Goal: Task Accomplishment & Management: Manage account settings

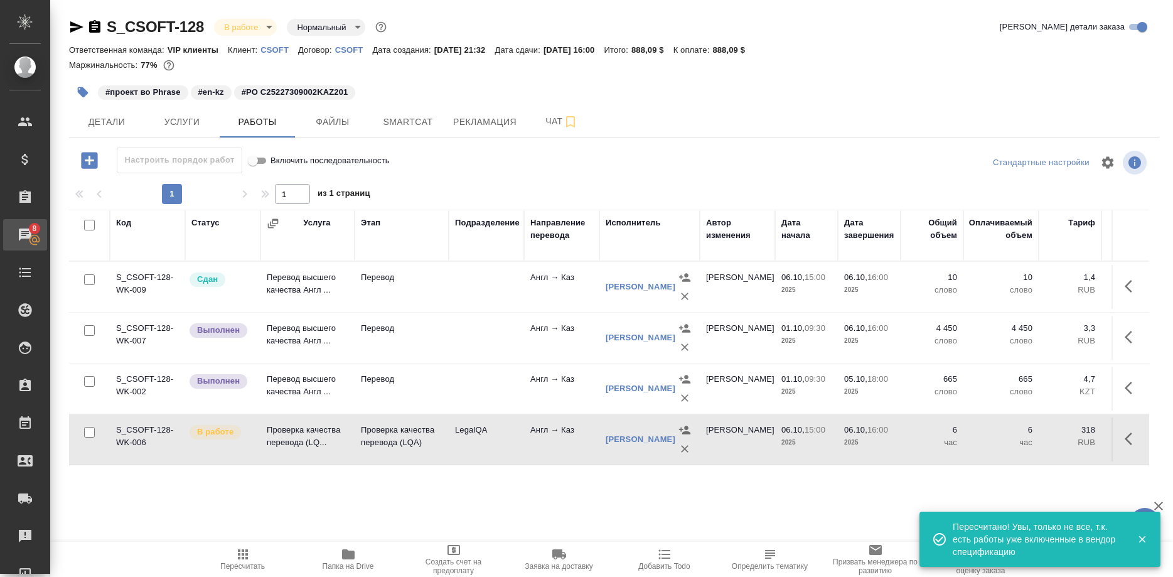
click at [23, 221] on link "8 Чаты" at bounding box center [25, 234] width 44 height 31
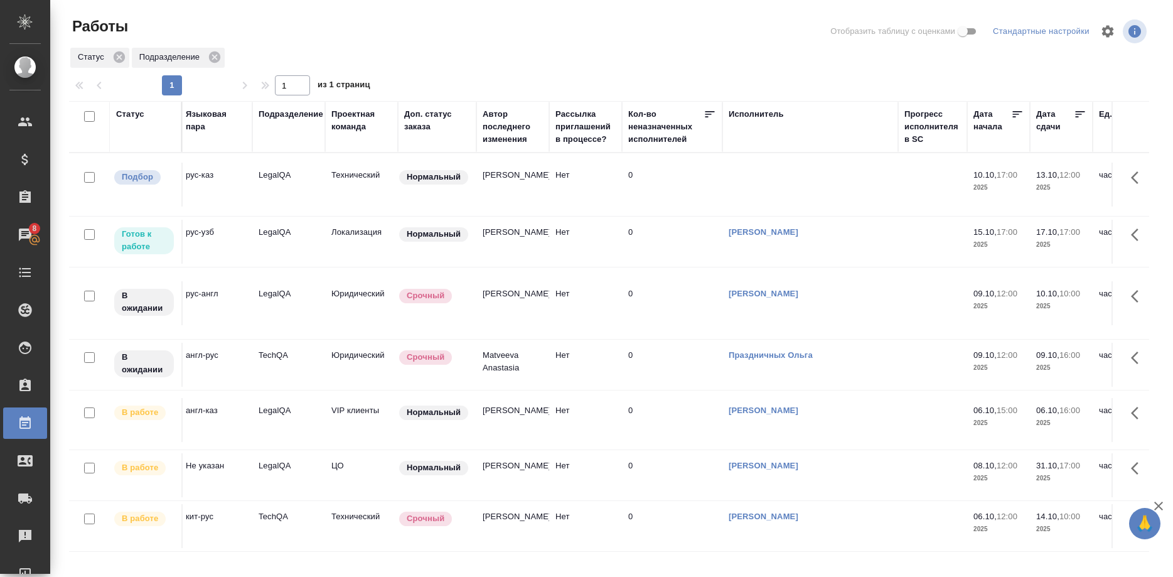
scroll to position [0, 375]
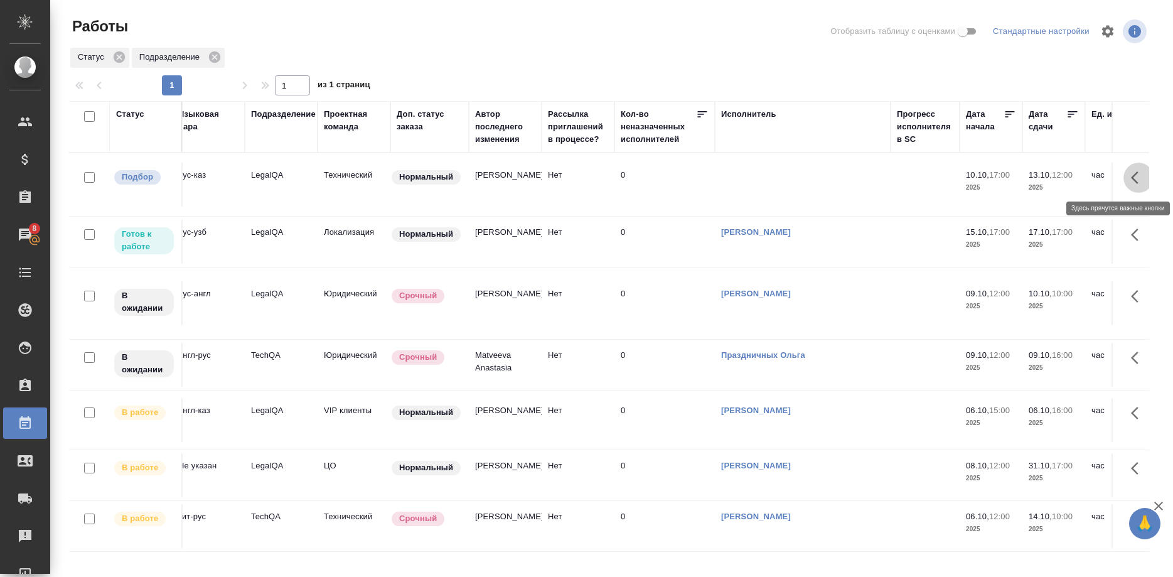
click at [1127, 176] on button "button" at bounding box center [1138, 178] width 30 height 30
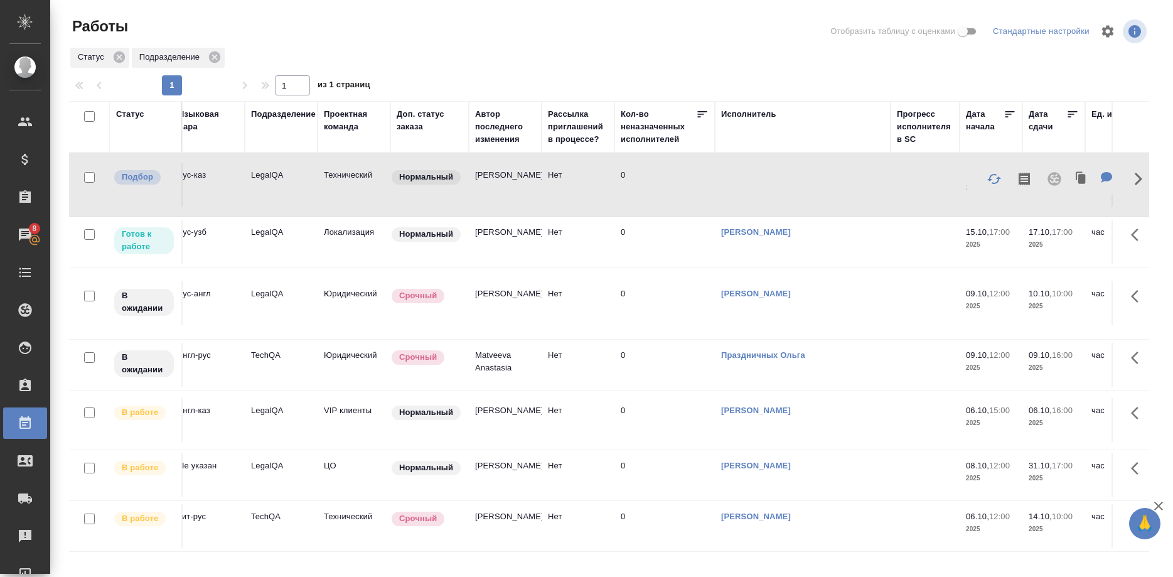
scroll to position [0, 0]
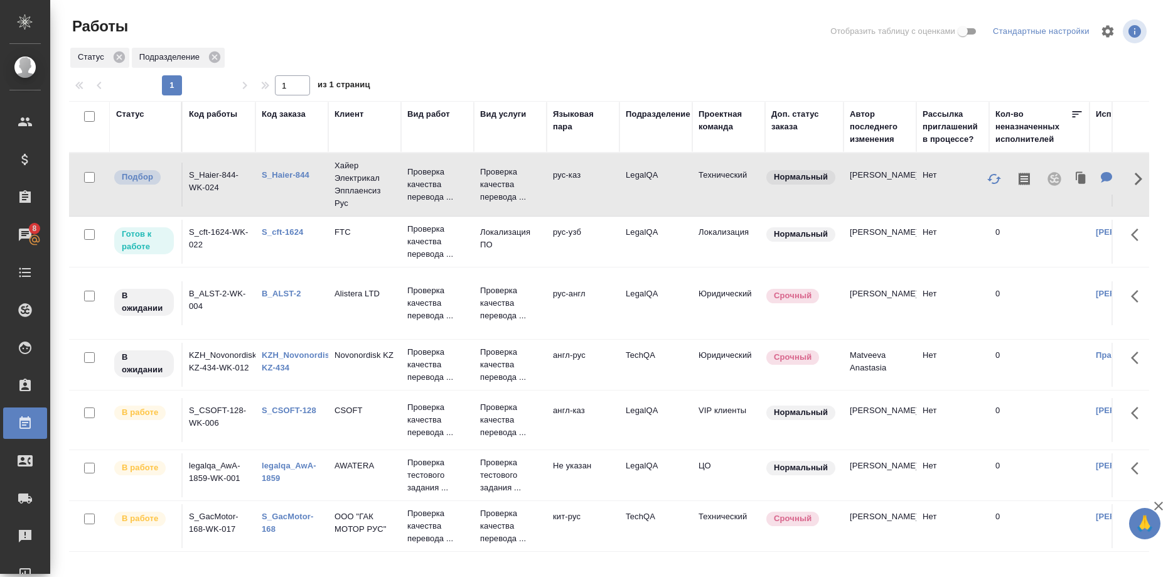
click at [272, 171] on link "S_Haier-844" at bounding box center [286, 174] width 48 height 9
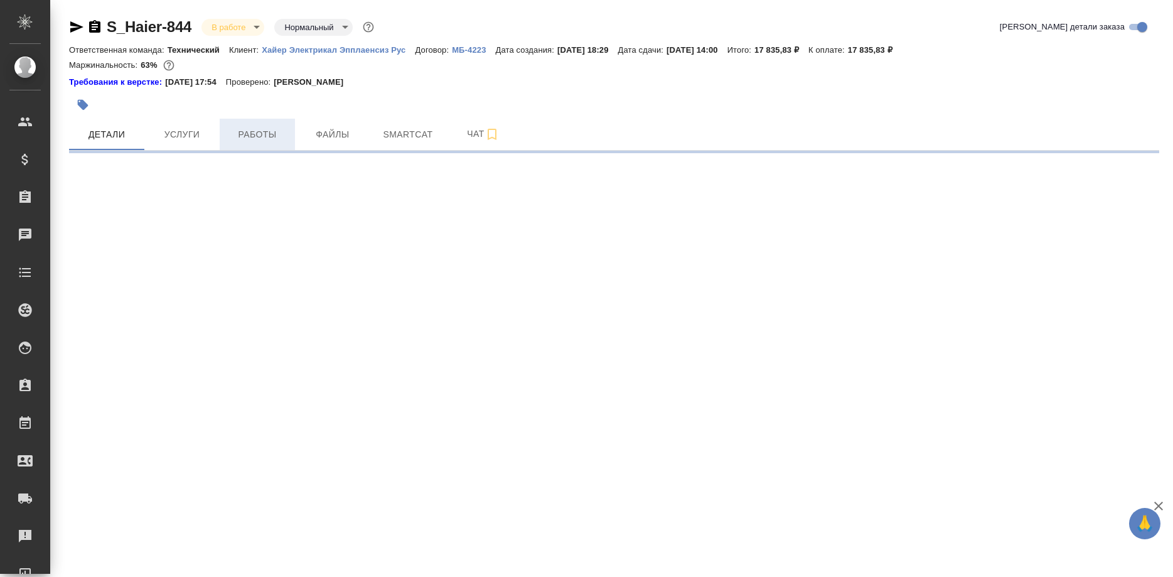
select select "RU"
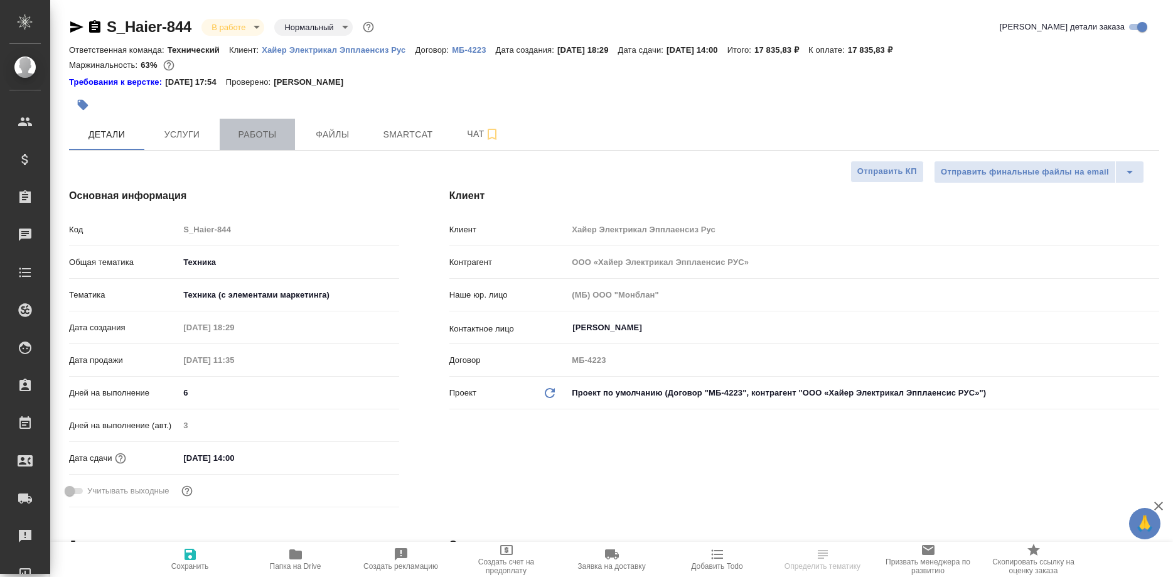
click at [254, 137] on span "Работы" at bounding box center [257, 135] width 60 height 16
type textarea "x"
type input "Белякова Юлия"
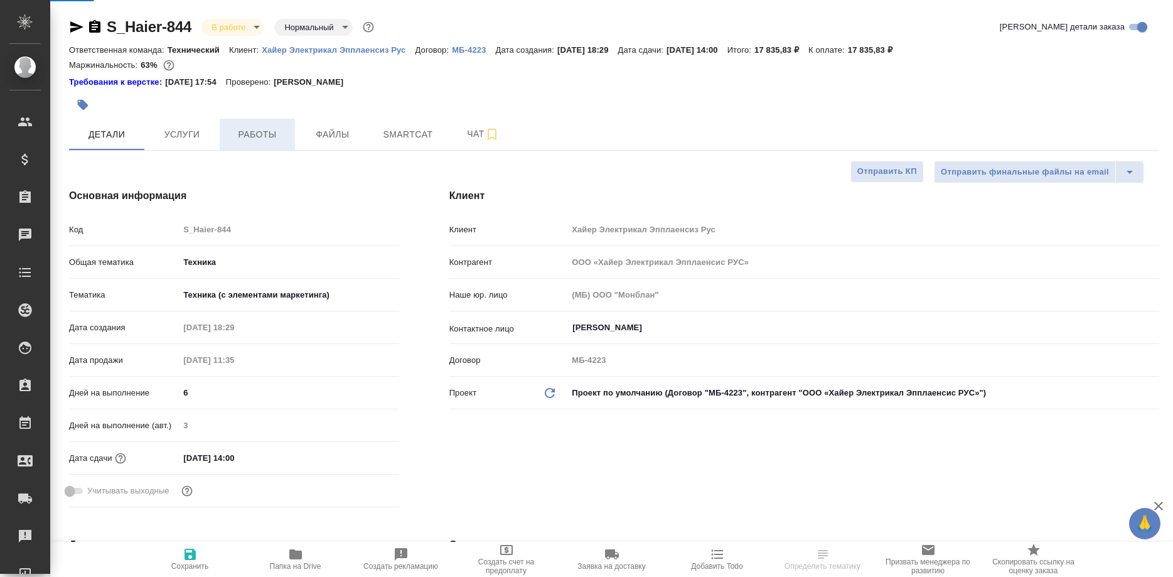
type input "Павлова Антонина a.pavlova"
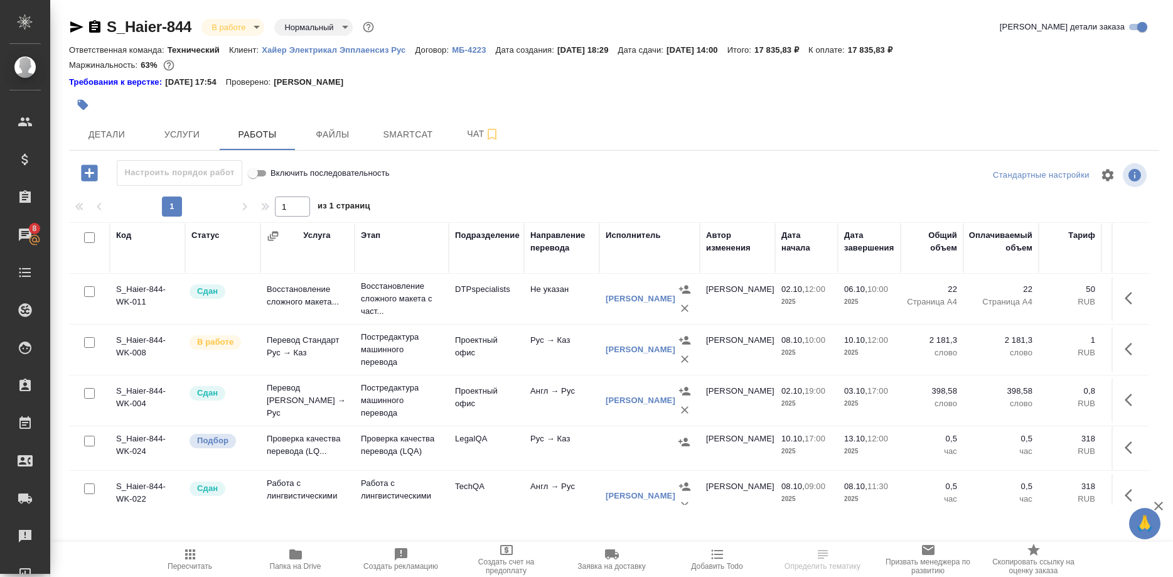
scroll to position [128, 0]
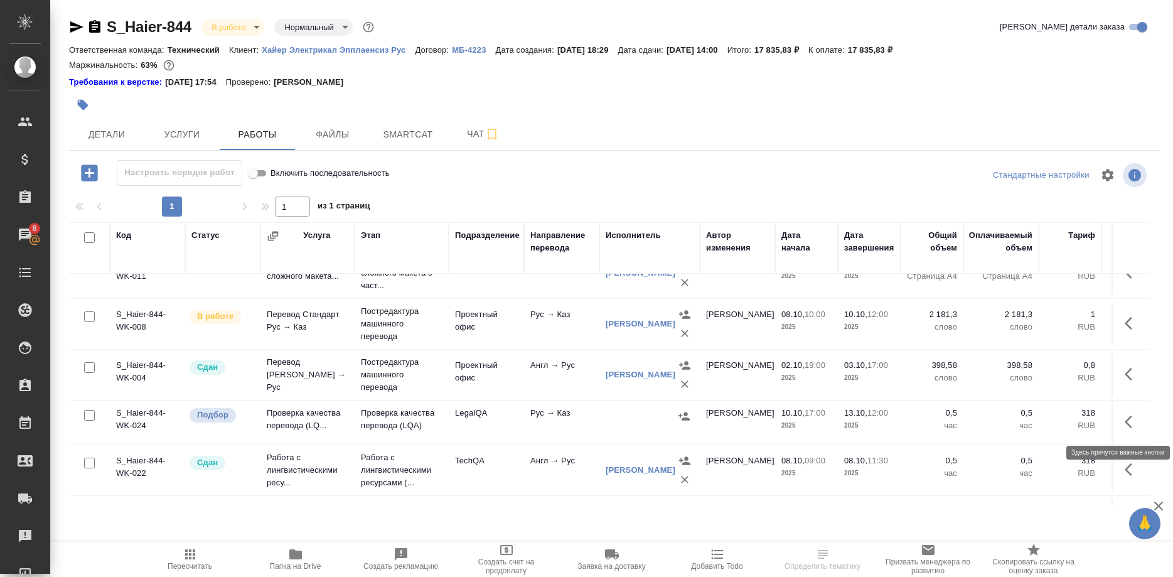
click at [1124, 421] on button "button" at bounding box center [1132, 422] width 30 height 30
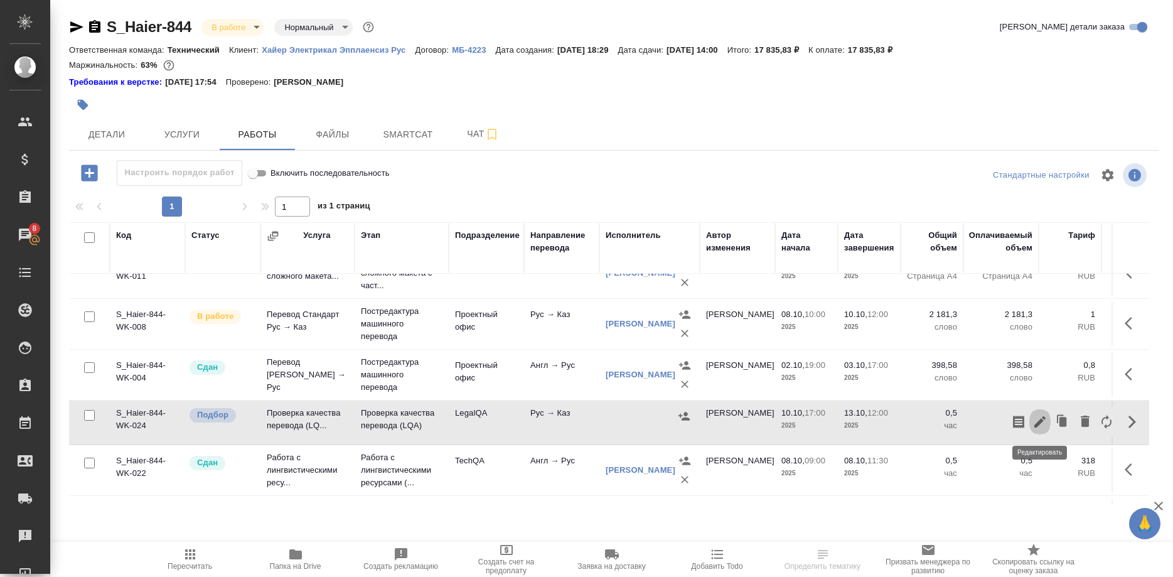
click at [1036, 417] on icon "button" at bounding box center [1039, 421] width 15 height 15
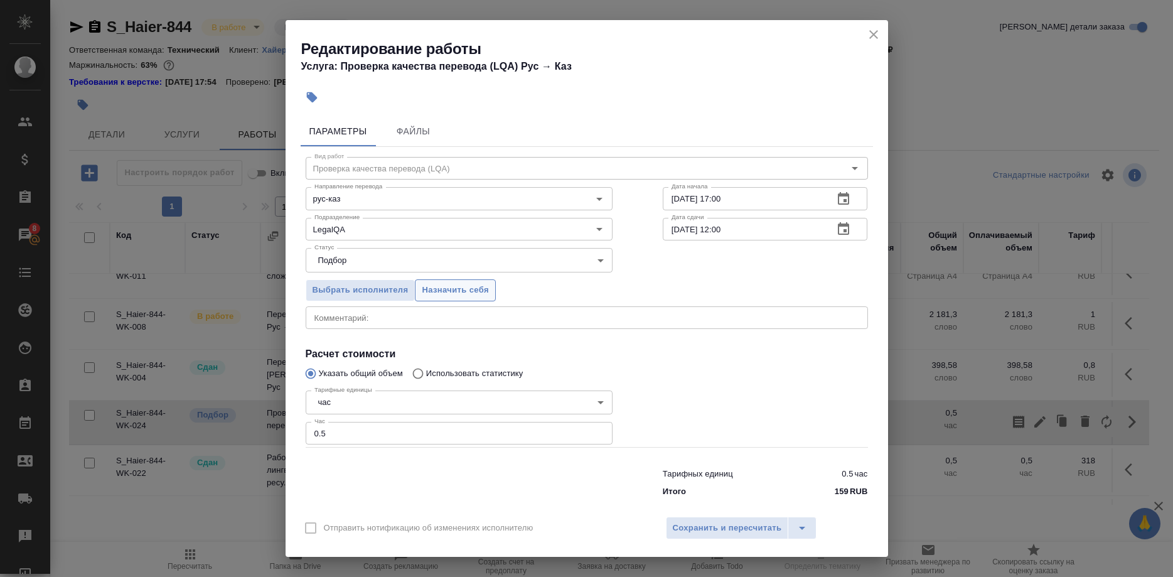
click at [455, 297] on span "Назначить себя" at bounding box center [455, 290] width 67 height 14
click at [686, 521] on span "Сохранить и пересчитать" at bounding box center [727, 528] width 109 height 14
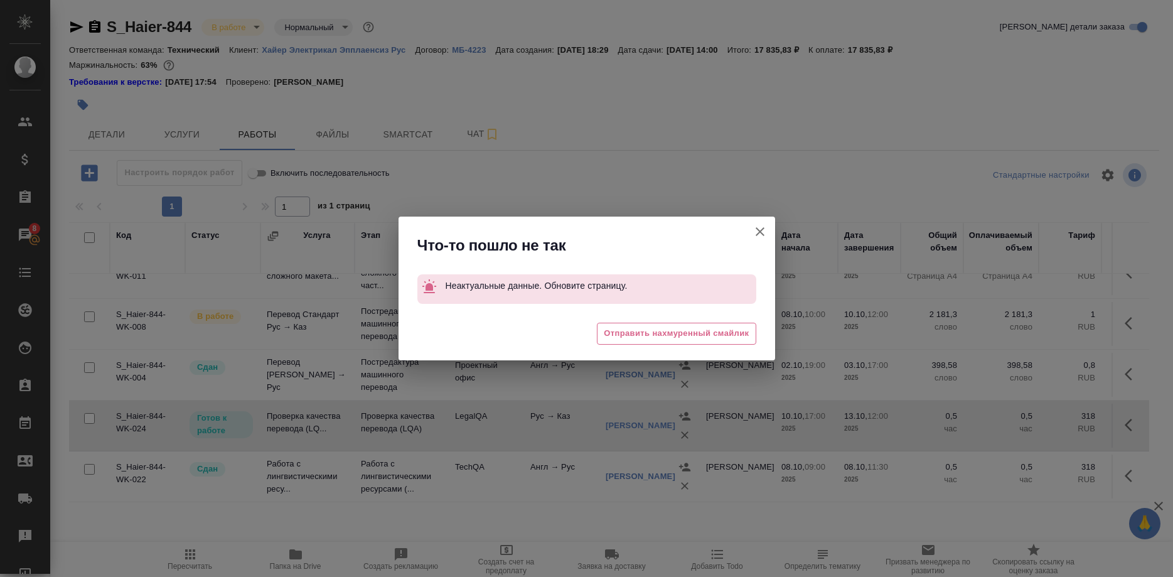
click at [755, 232] on icon "button" at bounding box center [759, 231] width 15 height 15
